Goal: Task Accomplishment & Management: Use online tool/utility

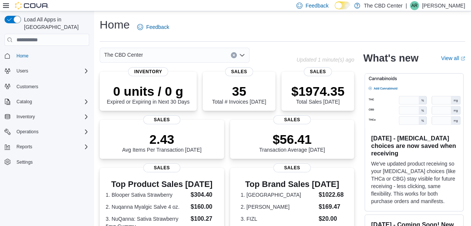
click at [242, 54] on icon "Open list of options" at bounding box center [242, 55] width 6 height 6
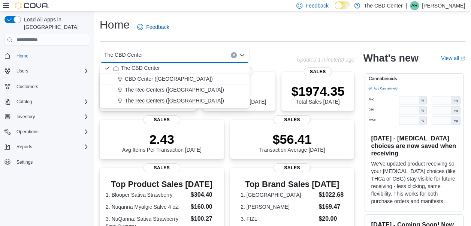
click at [188, 102] on span "The Rec Centers ([GEOGRAPHIC_DATA])" at bounding box center [174, 101] width 99 height 8
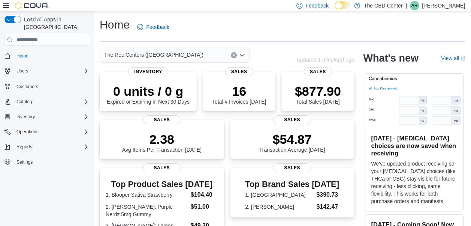
click at [83, 144] on icon "Complex example" at bounding box center [86, 147] width 6 height 6
click at [28, 165] on span "Reports" at bounding box center [22, 168] width 16 height 6
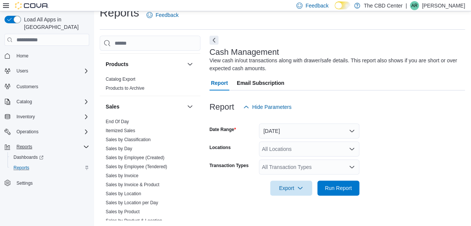
scroll to position [446, 0]
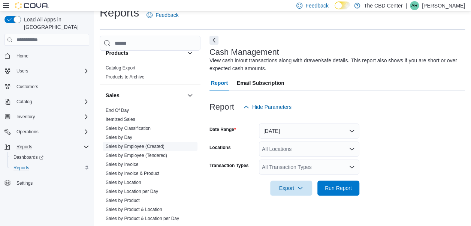
click at [132, 143] on span "Sales by Employee (Created)" at bounding box center [135, 146] width 59 height 6
click at [135, 146] on link "Sales by Employee (Created)" at bounding box center [135, 146] width 59 height 5
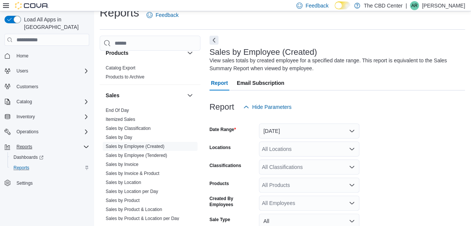
scroll to position [25, 0]
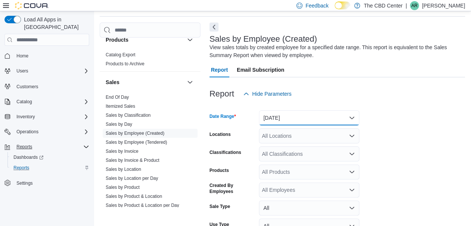
click at [347, 121] on button "[DATE]" at bounding box center [309, 117] width 101 height 15
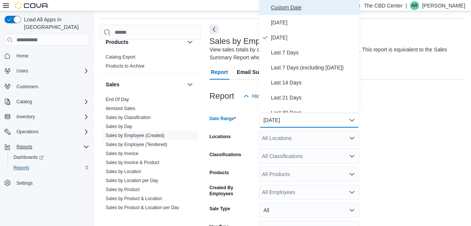
click at [282, 11] on span "Custom Date" at bounding box center [314, 7] width 86 height 9
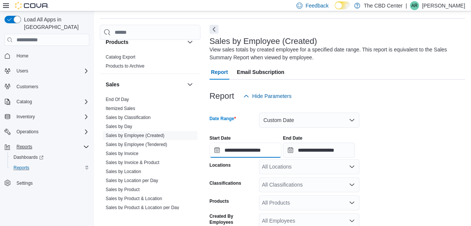
click at [236, 153] on input "**********" at bounding box center [246, 150] width 72 height 15
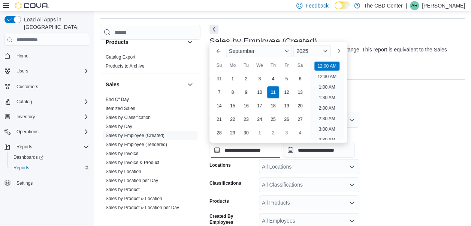
scroll to position [23, 0]
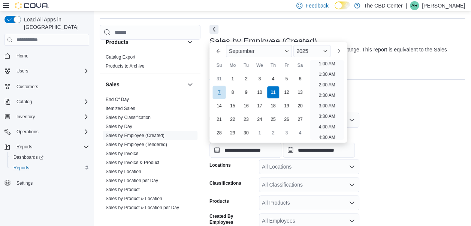
click at [219, 90] on div "7" at bounding box center [219, 92] width 13 height 13
type input "**********"
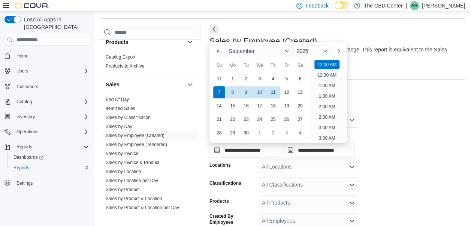
click at [429, 164] on form "**********" at bounding box center [338, 204] width 256 height 200
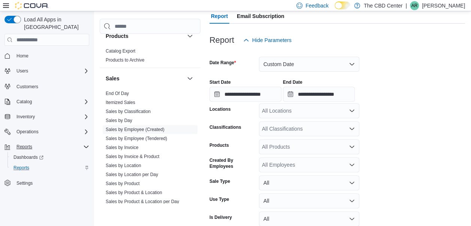
scroll to position [115, 0]
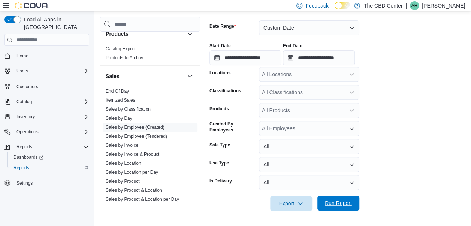
click at [353, 197] on span "Run Report" at bounding box center [338, 202] width 33 height 15
